Goal: Task Accomplishment & Management: Complete application form

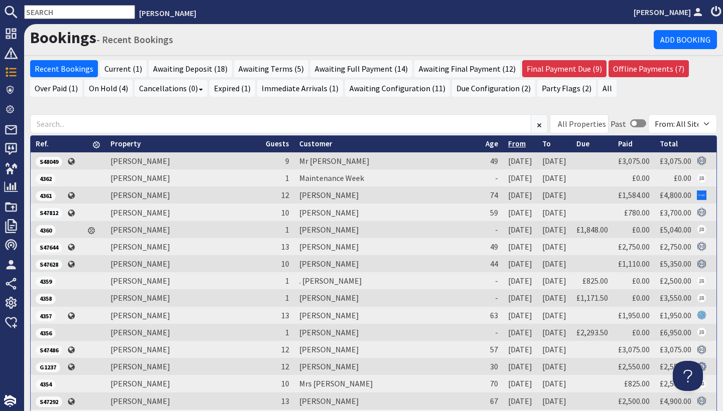
click at [508, 146] on link "From" at bounding box center [517, 144] width 18 height 10
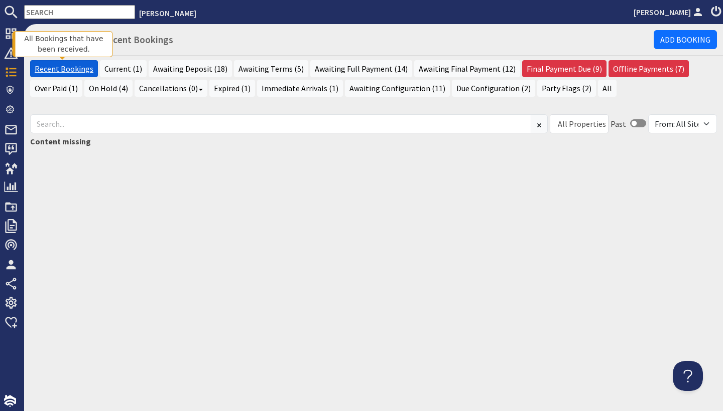
click at [69, 67] on link "Recent Bookings" at bounding box center [64, 68] width 68 height 17
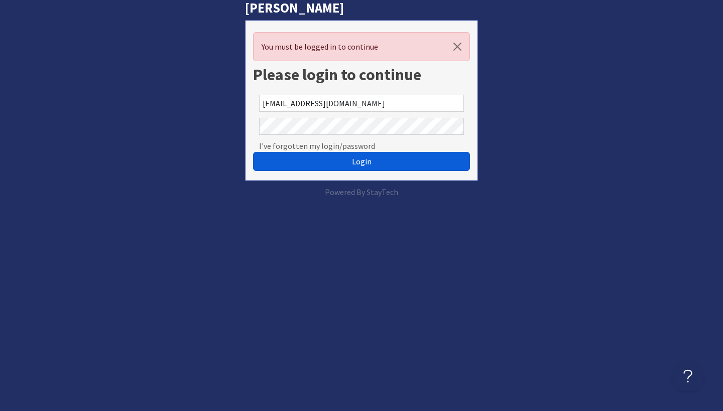
click at [349, 166] on button "Login" at bounding box center [361, 161] width 217 height 19
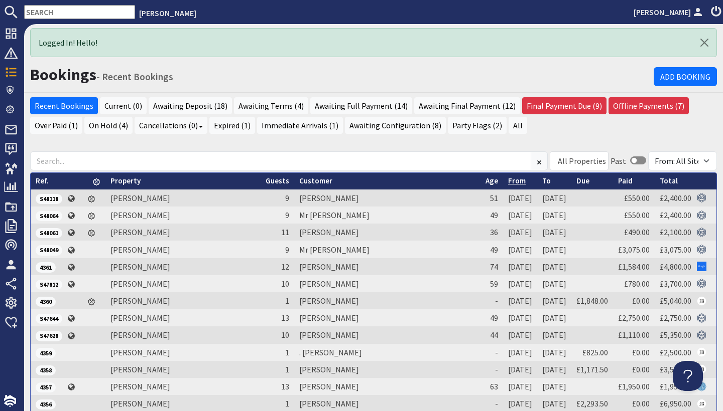
click at [508, 182] on link "From" at bounding box center [517, 181] width 18 height 10
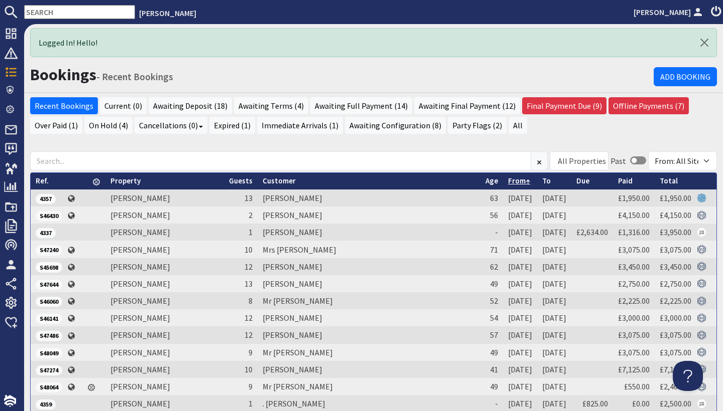
click at [508, 182] on link "From" at bounding box center [519, 181] width 22 height 10
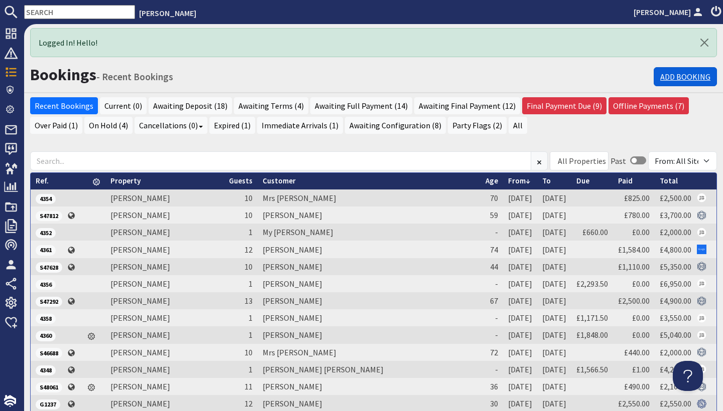
click at [684, 75] on link "Add Booking" at bounding box center [684, 76] width 63 height 19
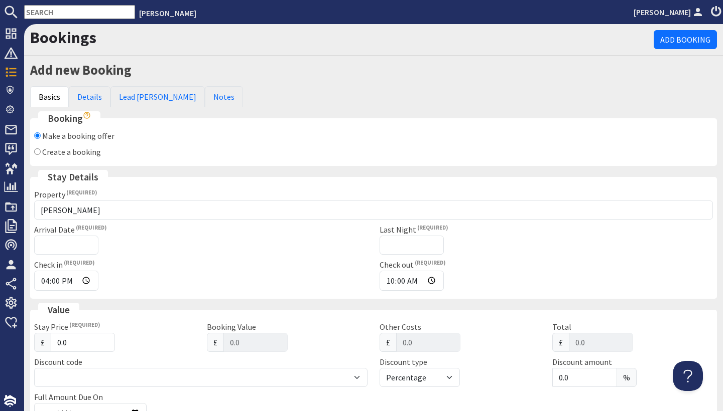
click at [37, 154] on input "Create a booking" at bounding box center [37, 152] width 7 height 7
radio input "true"
checkbox input "false"
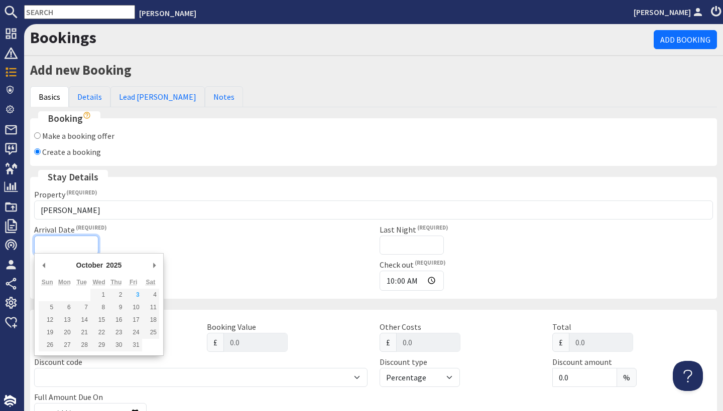
click at [66, 243] on input "Arrival Date" at bounding box center [66, 245] width 64 height 19
type input "13/11/2026"
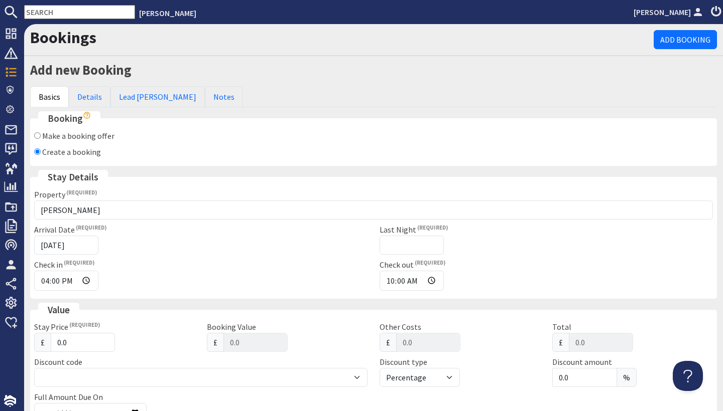
type input "2026-08-21T23:59:59"
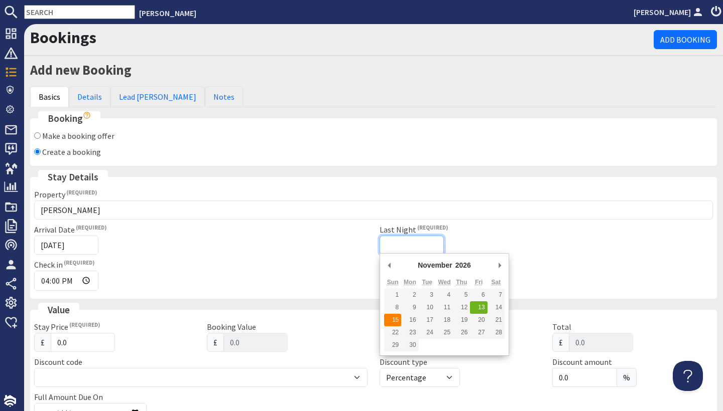
type input "15/11/2026"
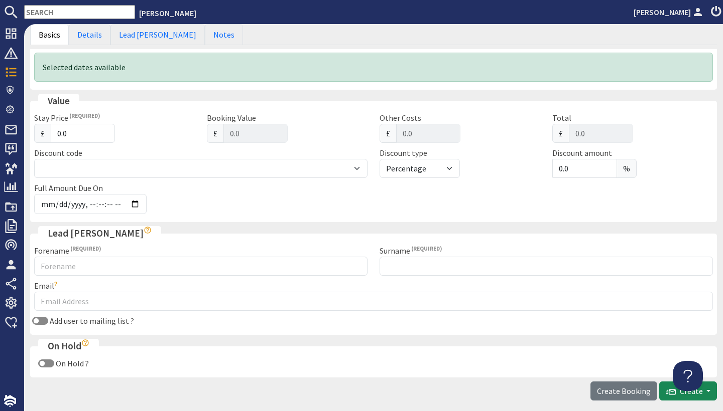
scroll to position [257, 0]
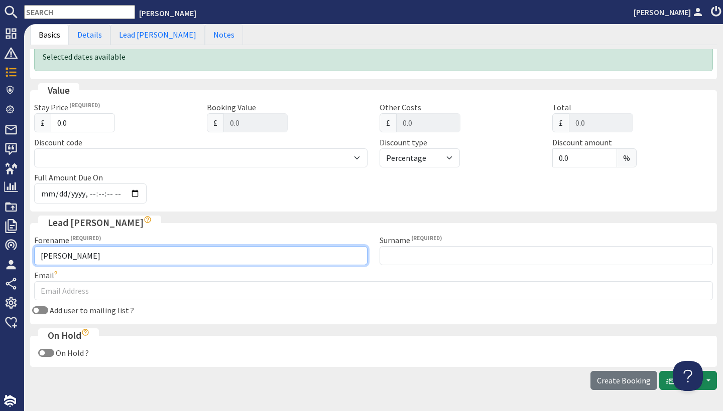
type input "Susan"
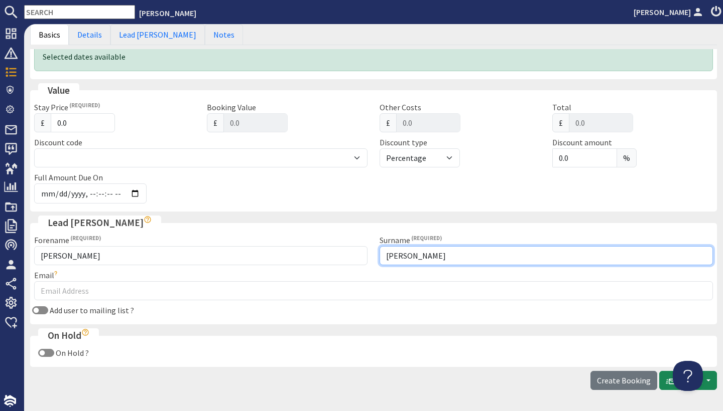
type input "Margaret"
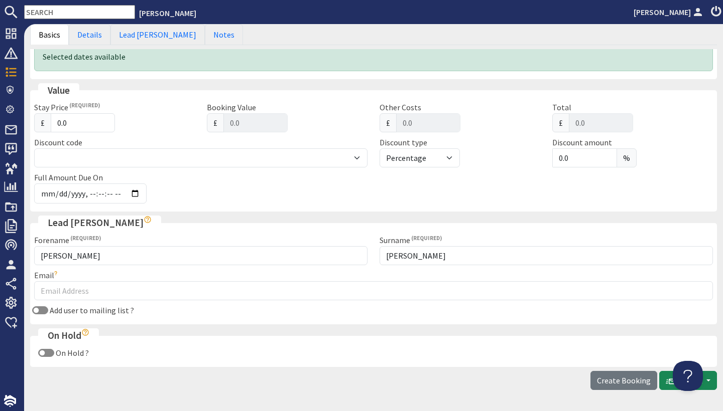
click at [269, 274] on div "Email" at bounding box center [373, 284] width 678 height 31
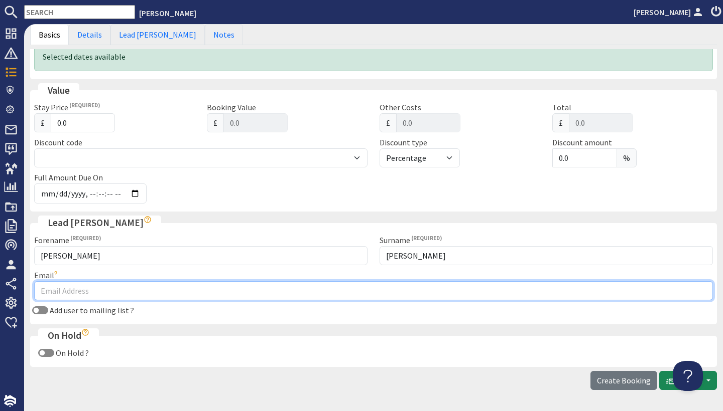
click at [94, 291] on input "Email" at bounding box center [373, 291] width 678 height 19
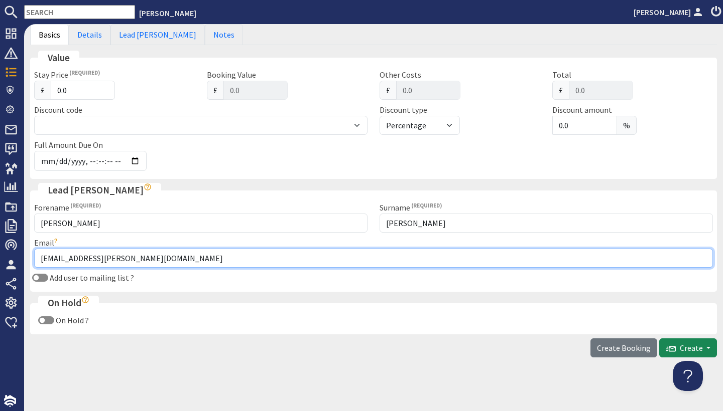
scroll to position [289, 0]
type input "sue.garrett@live.co.uk"
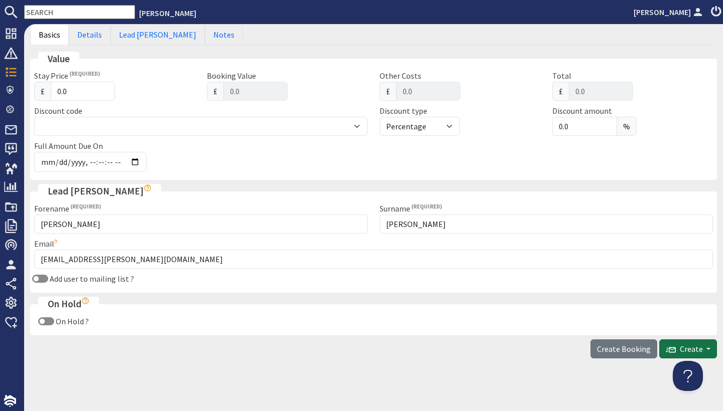
click at [680, 344] on form "Basics Details Lead Booker Notes Booking Make a booking offer Create a booking …" at bounding box center [373, 78] width 686 height 561
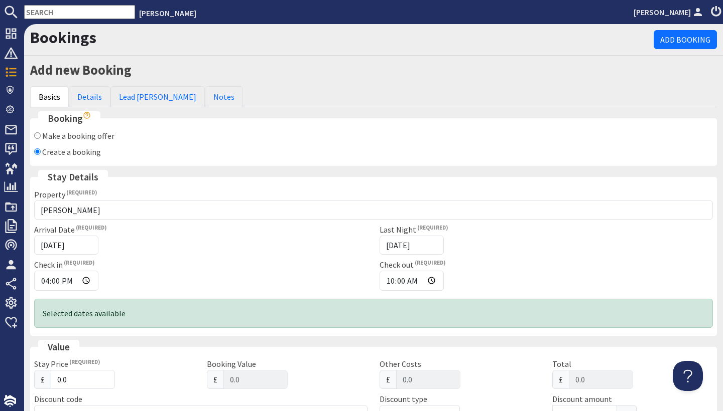
scroll to position [0, 0]
click at [137, 96] on link "Lead Booker" at bounding box center [157, 96] width 94 height 21
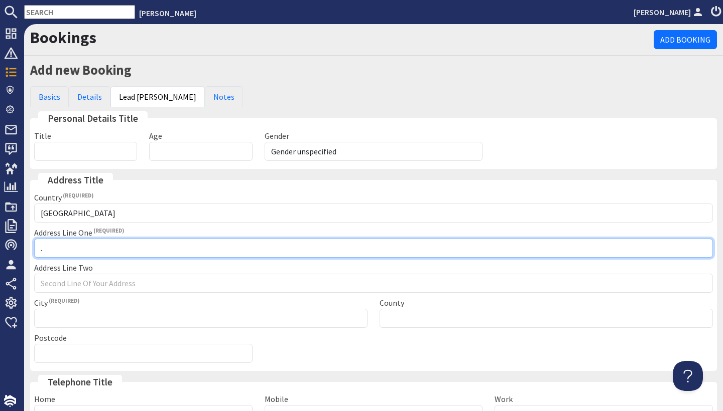
type input "."
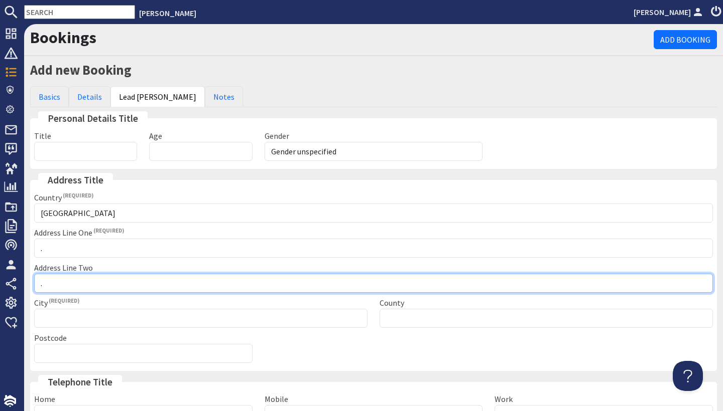
type input "."
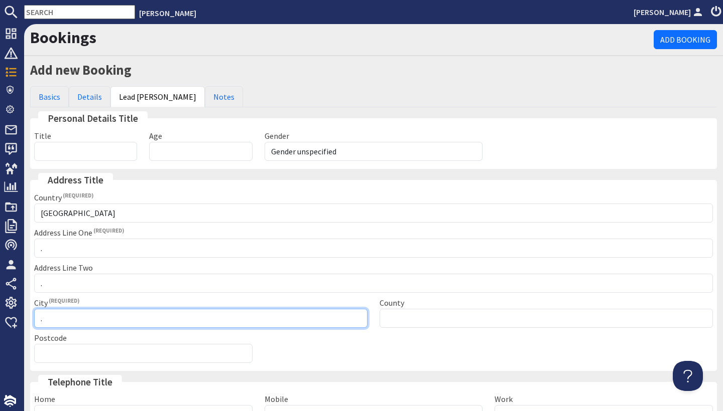
type input "."
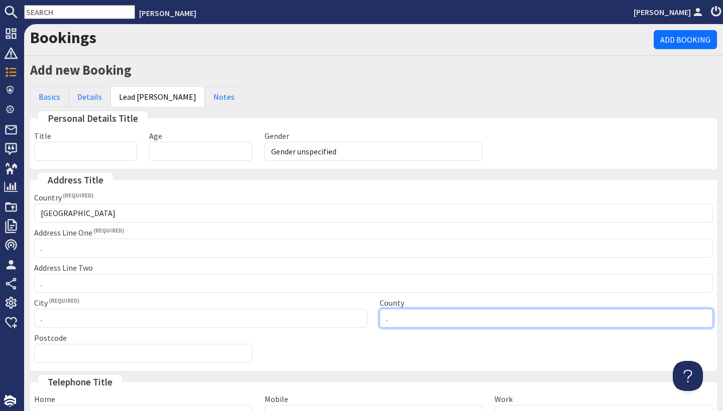
type input "."
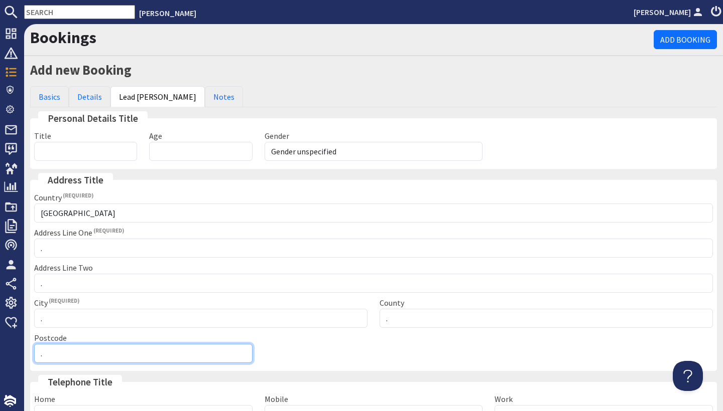
type input "."
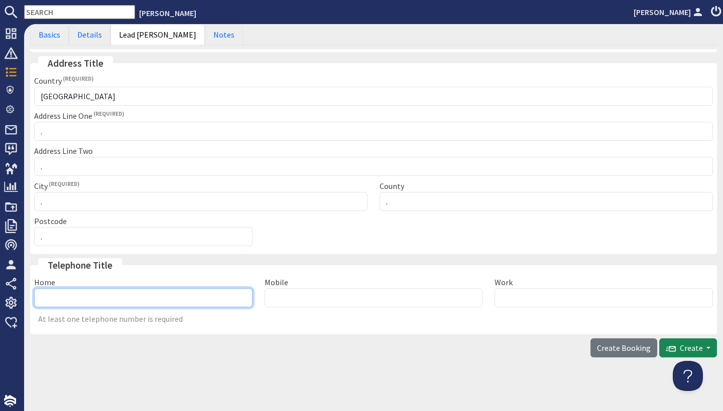
scroll to position [116, 0]
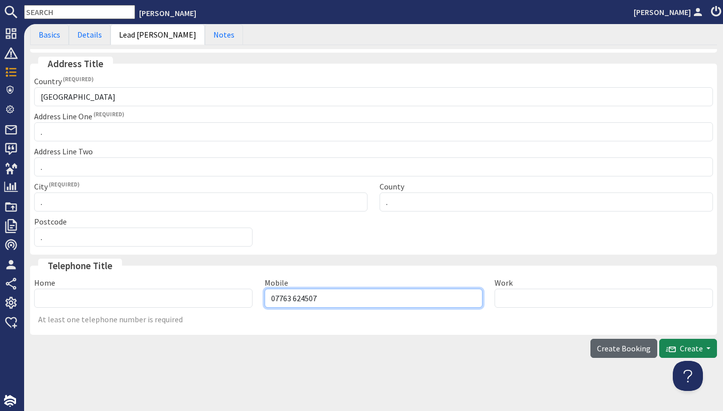
type input "07763 624507"
click at [624, 346] on span "Create Booking" at bounding box center [624, 349] width 54 height 10
